Goal: Find specific page/section: Find specific page/section

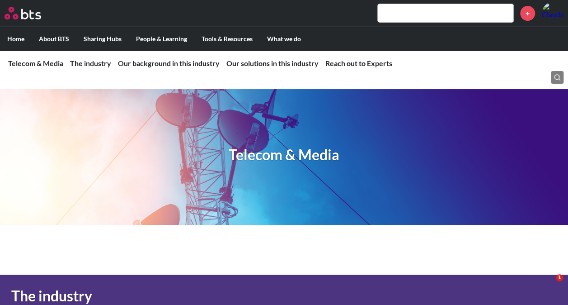
click at [26, 16] on img at bounding box center [23, 13] width 37 height 13
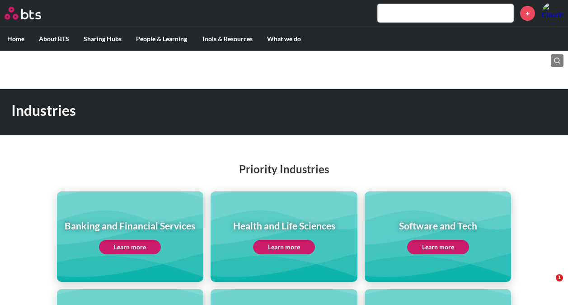
scroll to position [136, 0]
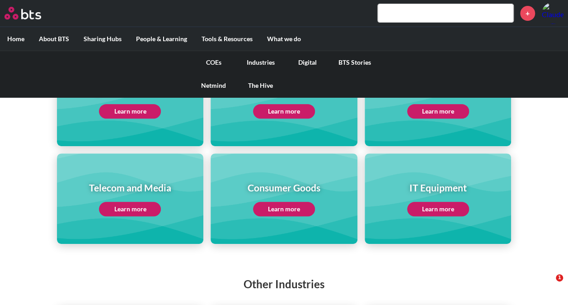
click at [215, 65] on link "COEs" at bounding box center [213, 62] width 47 height 23
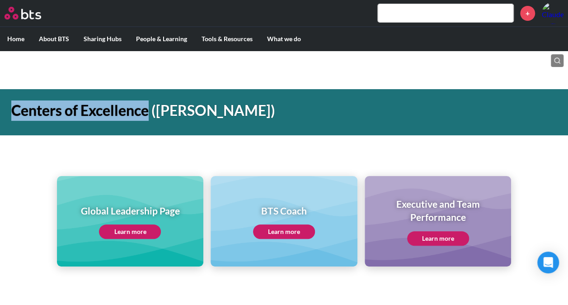
drag, startPoint x: 148, startPoint y: 115, endPoint x: 15, endPoint y: 116, distance: 132.8
click at [15, 116] on h1 "Centers of Excellence ([PERSON_NAME])" at bounding box center [202, 110] width 382 height 20
copy h1 "Centers of Excellence"
